Goal: Task Accomplishment & Management: Complete application form

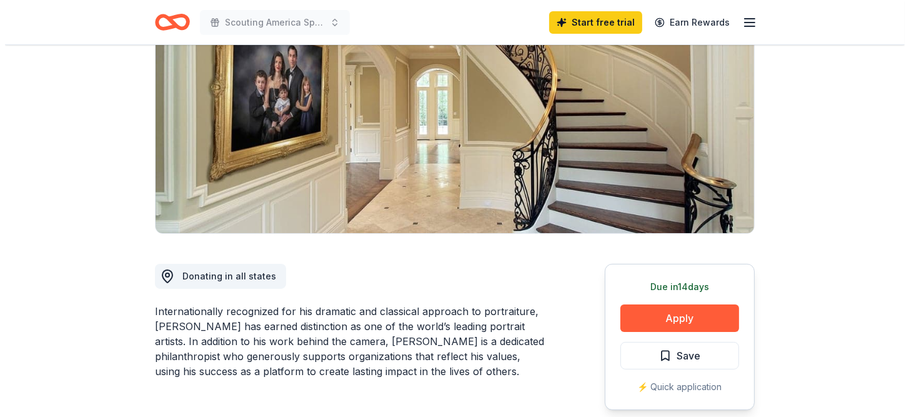
scroll to position [187, 0]
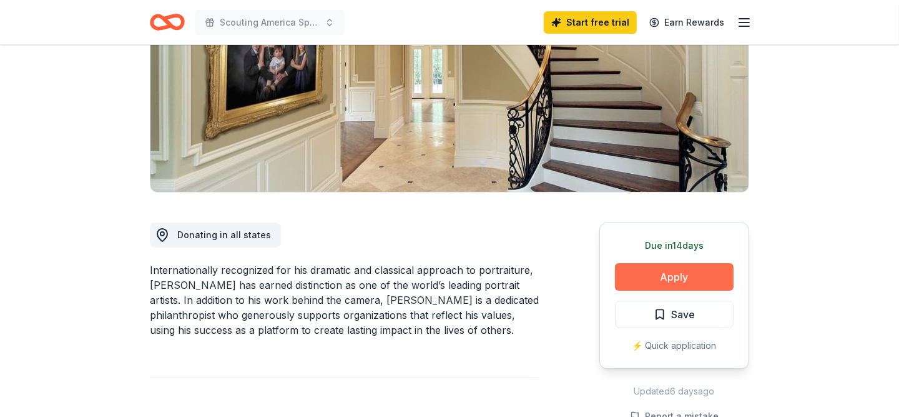
click at [665, 274] on button "Apply" at bounding box center [674, 276] width 119 height 27
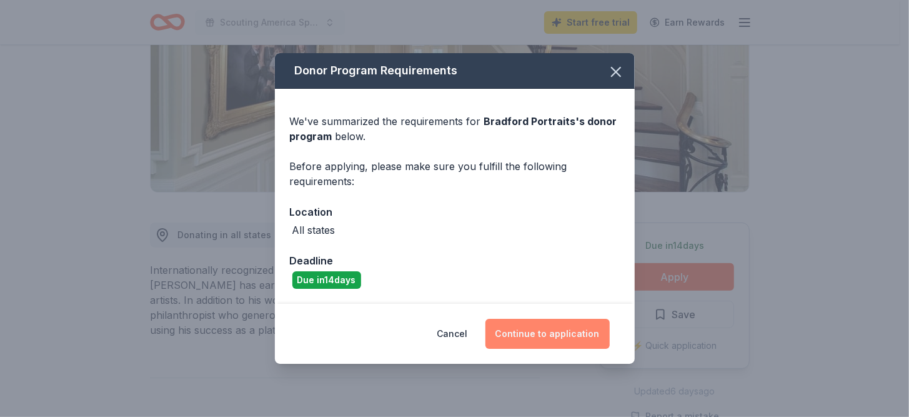
click at [531, 338] on button "Continue to application" at bounding box center [547, 334] width 124 height 30
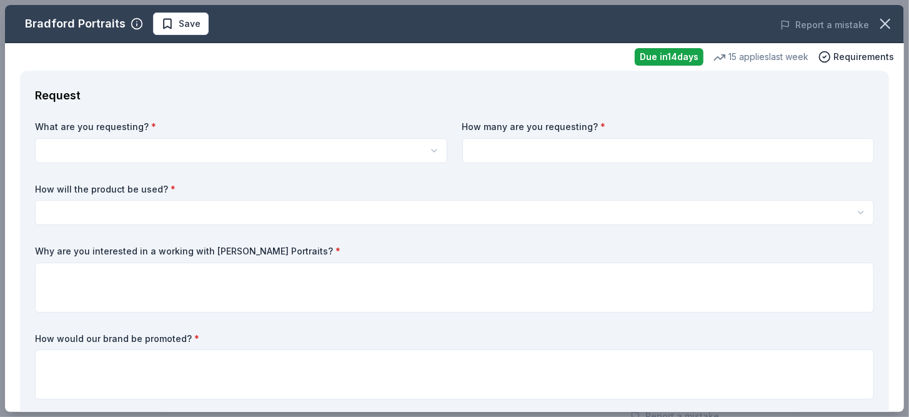
click at [126, 141] on html "Scouting America Sports, Travel & Entertainment Auction Start free trial Earn R…" at bounding box center [454, 21] width 909 height 417
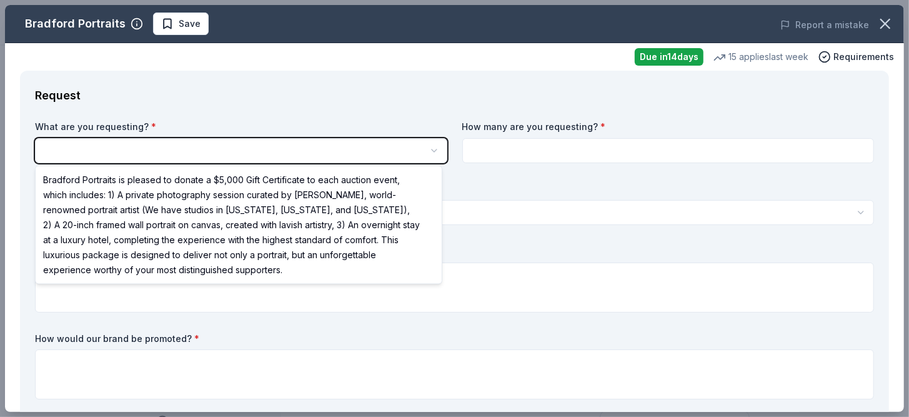
click at [187, 143] on html "Scouting America Sports, Travel & Entertainment Auction Save Apply Due [DATE] […" at bounding box center [454, 208] width 909 height 417
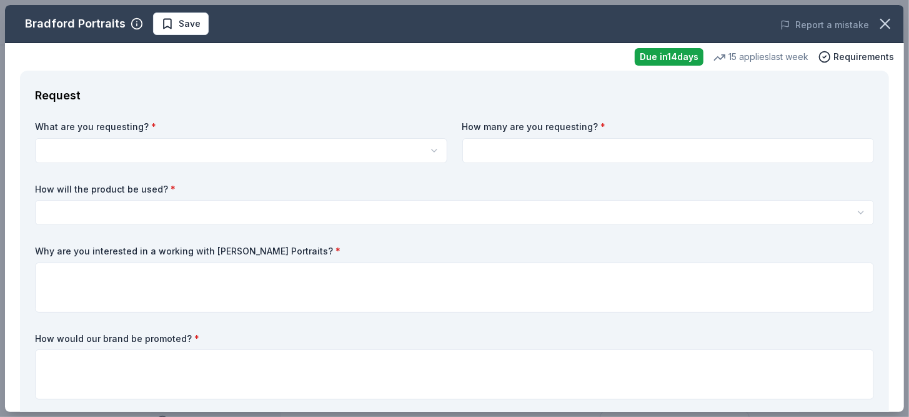
click at [218, 154] on html "Scouting America Sports, Travel & Entertainment Auction Save Apply Due [DATE] […" at bounding box center [454, 208] width 909 height 417
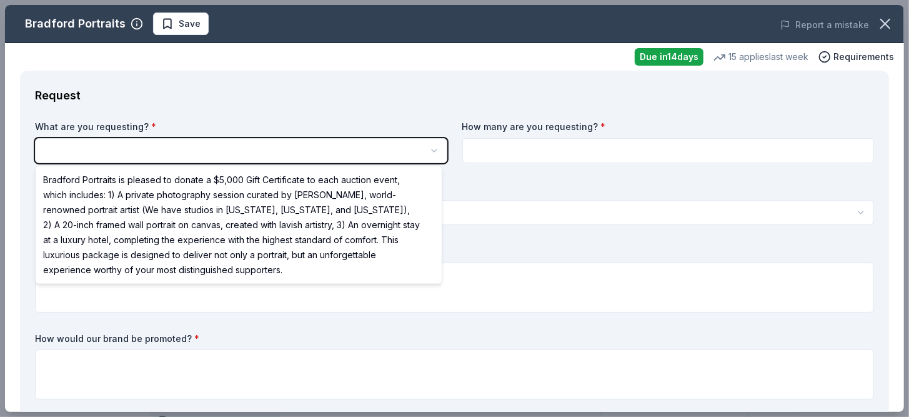
click at [310, 154] on html "Scouting America Sports, Travel & Entertainment Auction Save Apply Due [DATE] […" at bounding box center [454, 208] width 909 height 417
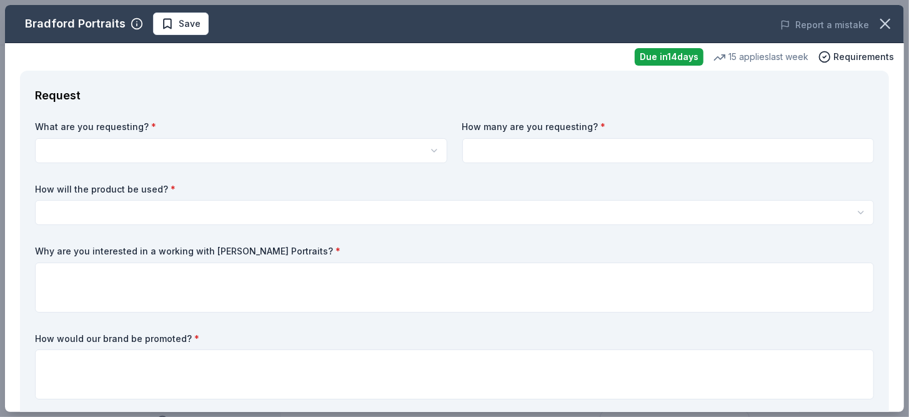
click at [433, 152] on html "Scouting America Sports, Travel & Entertainment Auction Save Apply Due [DATE] […" at bounding box center [454, 208] width 909 height 417
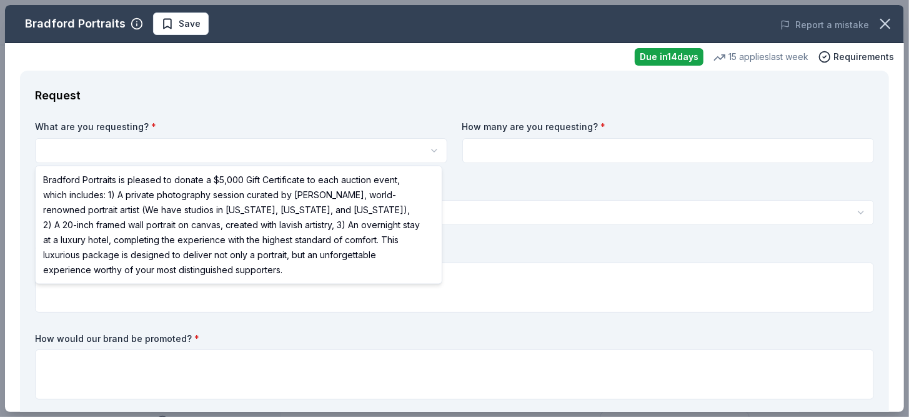
select select "Bradford Portraits is pleased to donate a $5,000 Gift Certificate to each aucti…"
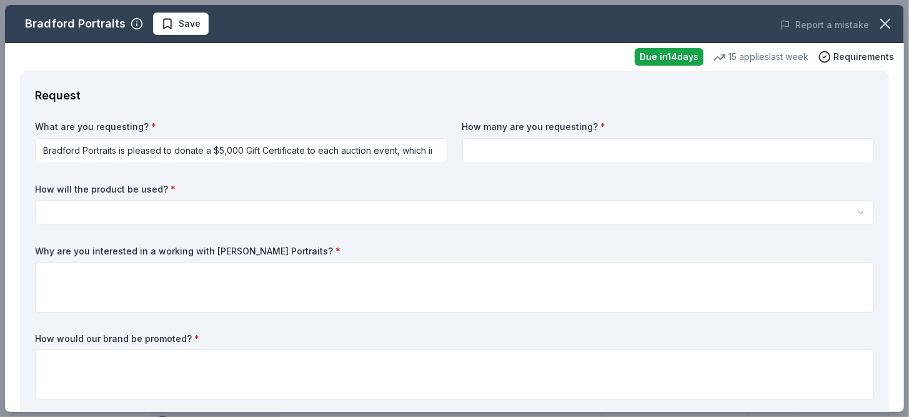
click at [455, 147] on div "What are you requesting? * Bradford Portraits is pleased to donate a $5,000 Gif…" at bounding box center [454, 263] width 839 height 284
click at [472, 147] on input at bounding box center [668, 150] width 412 height 25
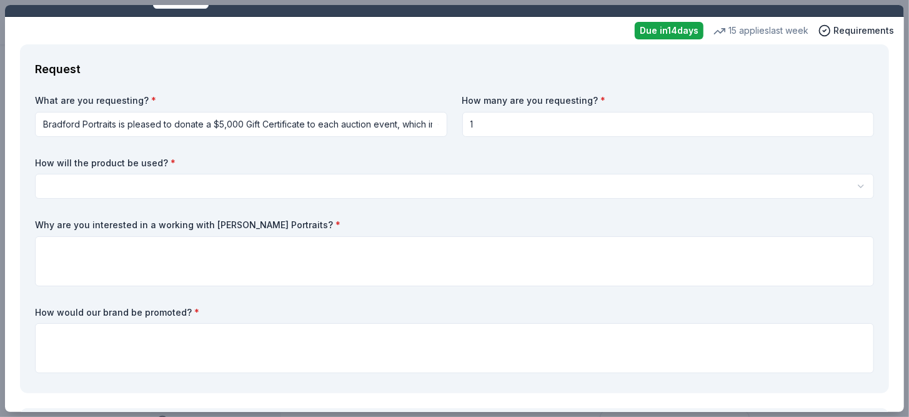
scroll to position [62, 0]
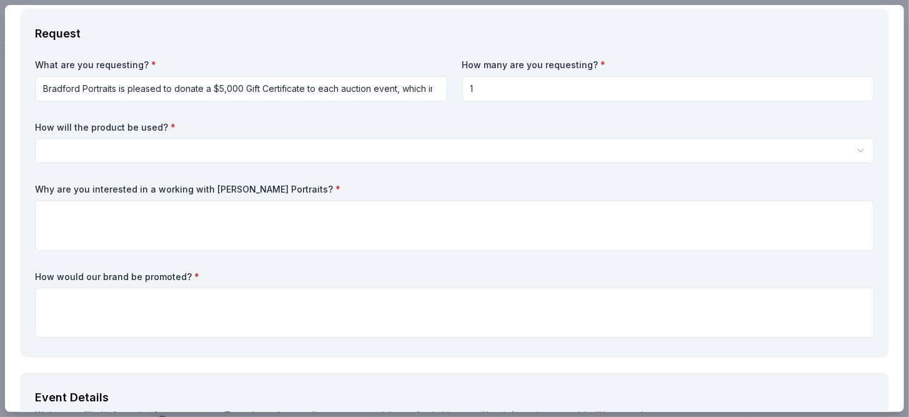
type input "1"
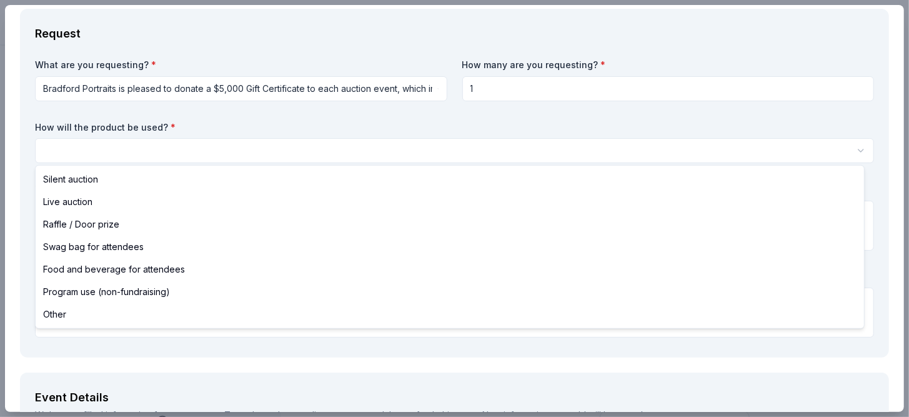
click at [209, 146] on html "Scouting America Sports, Travel & Entertainment Auction Save Apply Due [DATE] […" at bounding box center [454, 208] width 909 height 417
select select "liveAuction"
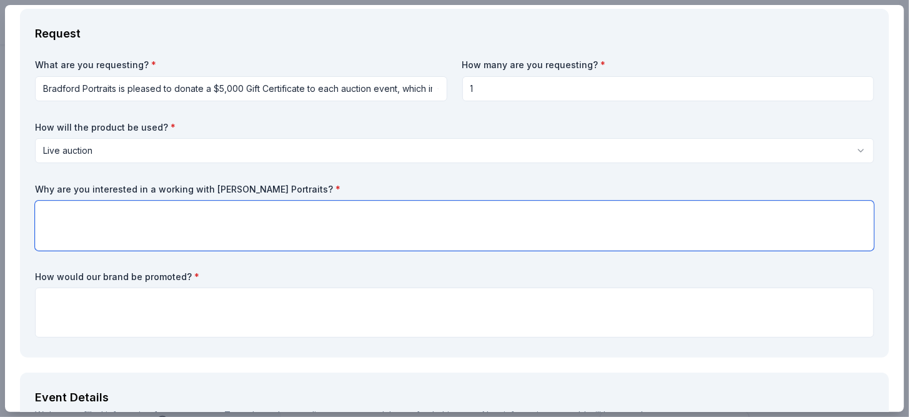
click at [141, 211] on textarea at bounding box center [454, 225] width 839 height 50
